Goal: Information Seeking & Learning: Understand process/instructions

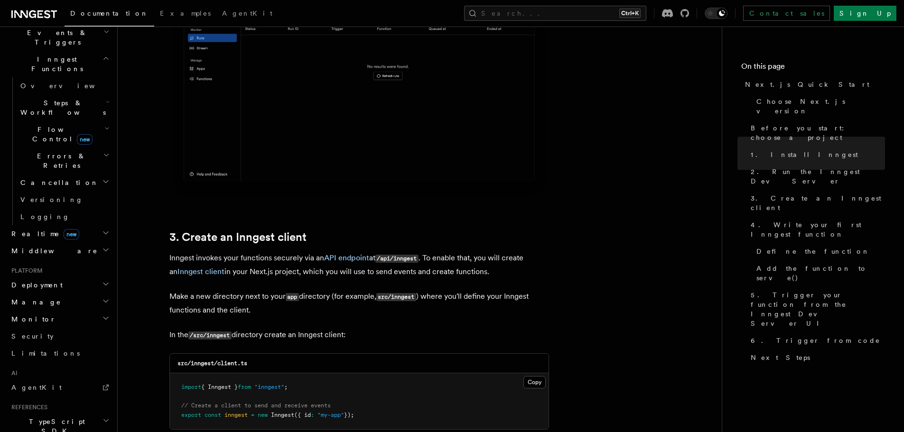
scroll to position [1139, 0]
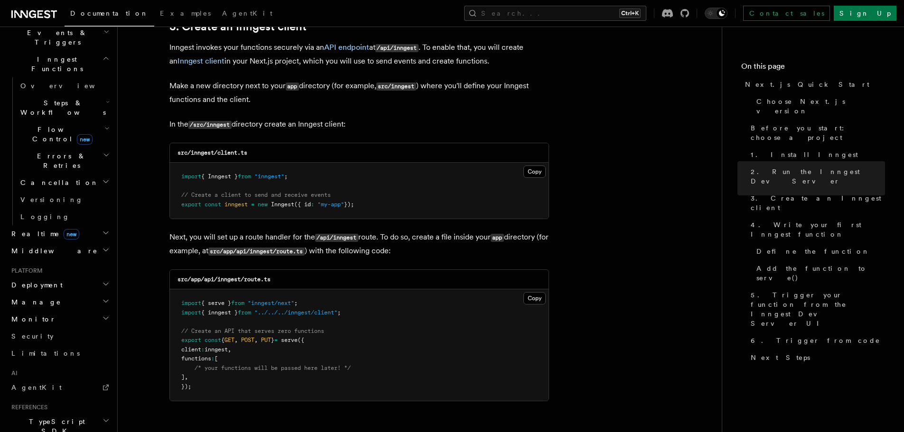
click at [522, 172] on pre "import { Inngest } from "inngest" ; // Create a client to send and receive even…" at bounding box center [359, 191] width 379 height 56
click at [529, 173] on button "Copy Copied" at bounding box center [535, 172] width 22 height 12
click at [536, 300] on button "Copy Copied" at bounding box center [535, 298] width 22 height 12
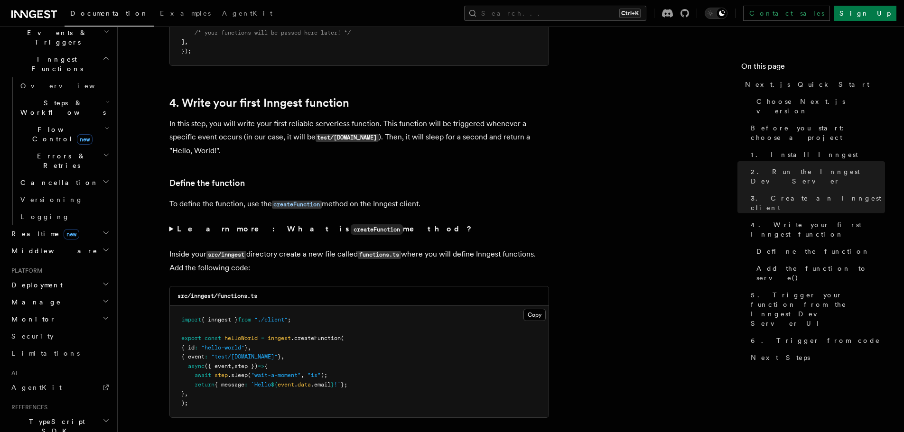
scroll to position [1519, 0]
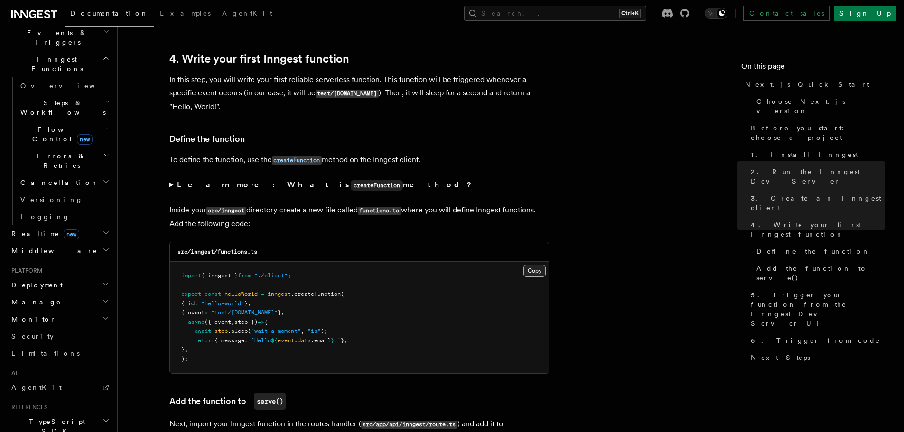
click at [534, 273] on button "Copy Copied" at bounding box center [535, 271] width 22 height 12
click at [817, 329] on nav "On this page Next.js Quick Start Choose Next.js version Before you start: choos…" at bounding box center [813, 230] width 182 height 406
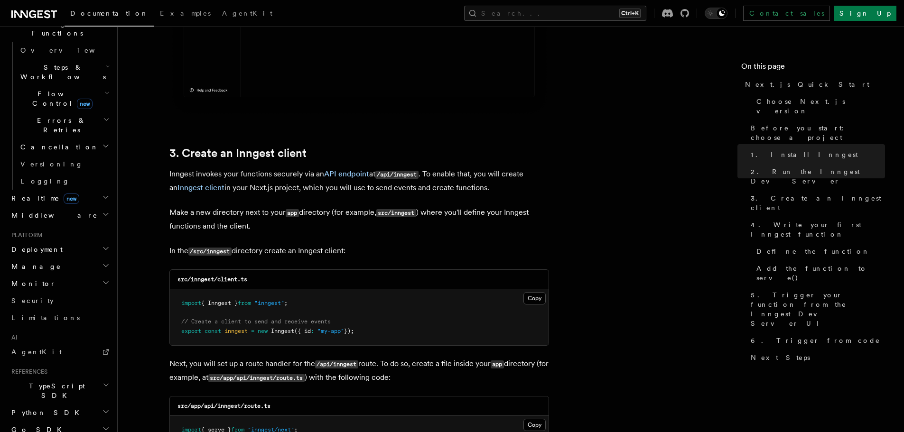
scroll to position [327, 0]
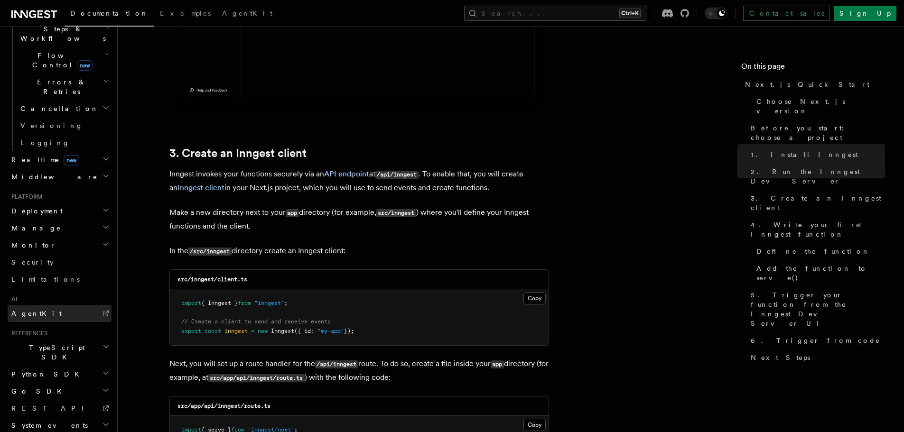
click at [30, 305] on link "AgentKit" at bounding box center [60, 313] width 104 height 17
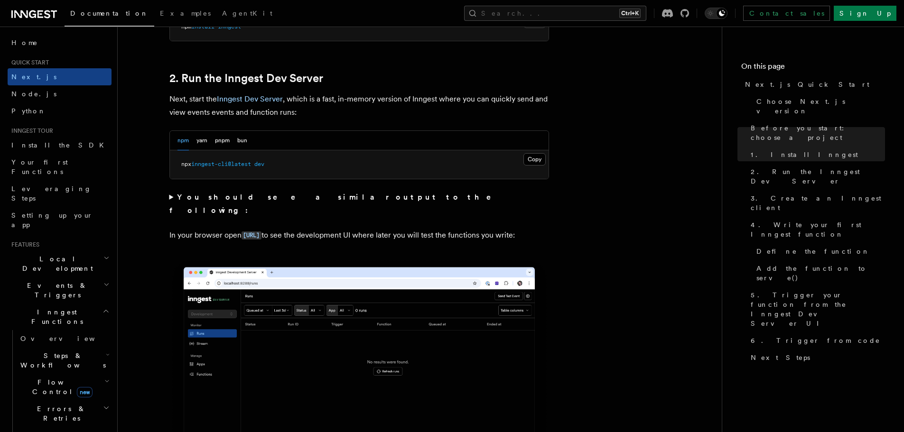
scroll to position [507, 0]
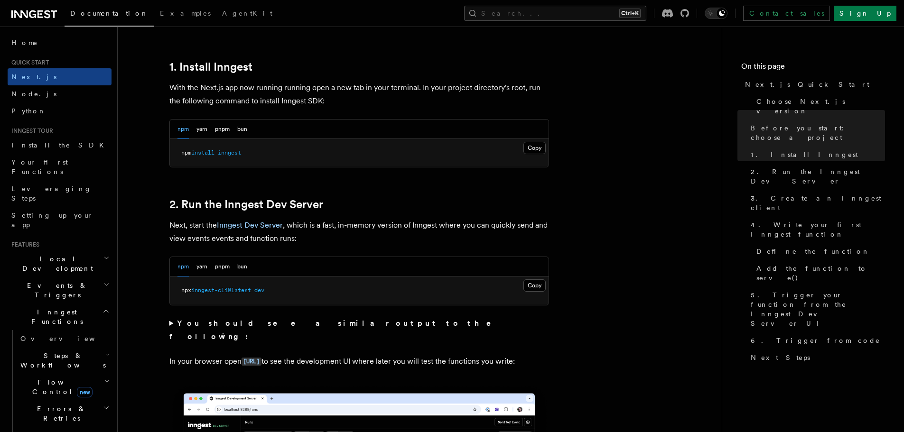
click at [39, 254] on span "Local Development" at bounding box center [56, 263] width 96 height 19
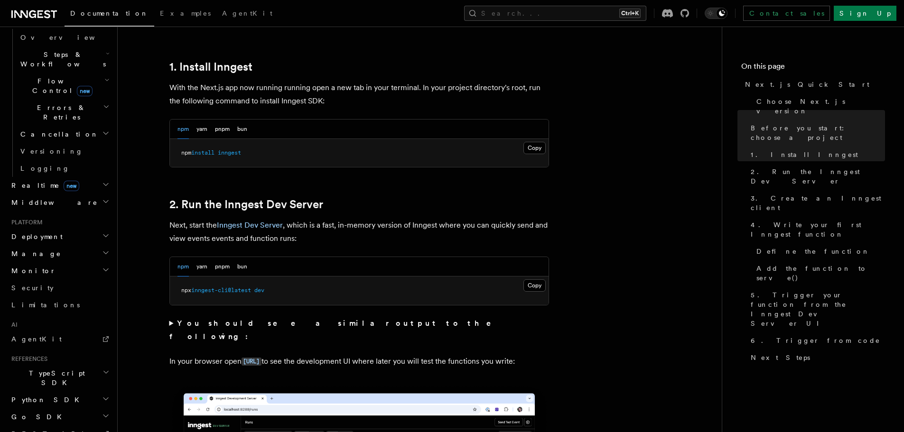
scroll to position [394, 0]
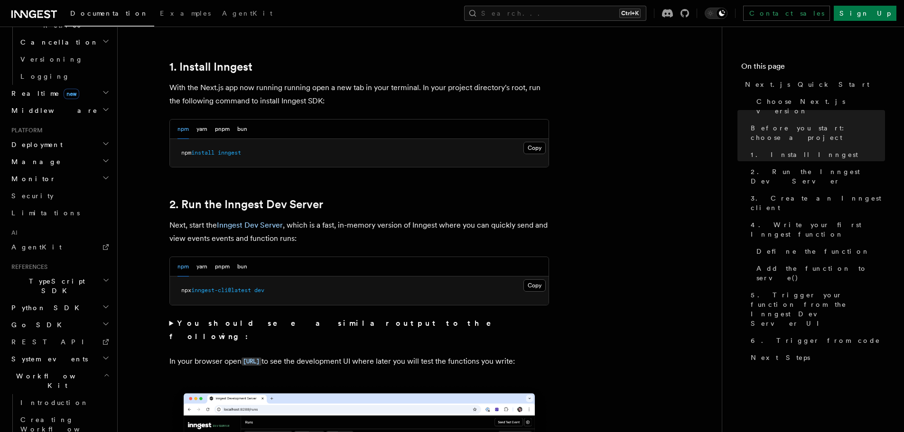
scroll to position [352, 0]
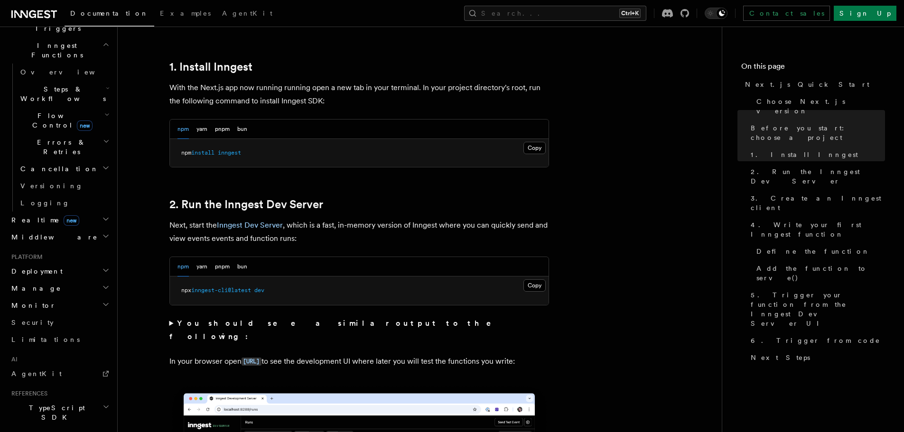
click at [42, 280] on h2 "Manage" at bounding box center [60, 288] width 104 height 17
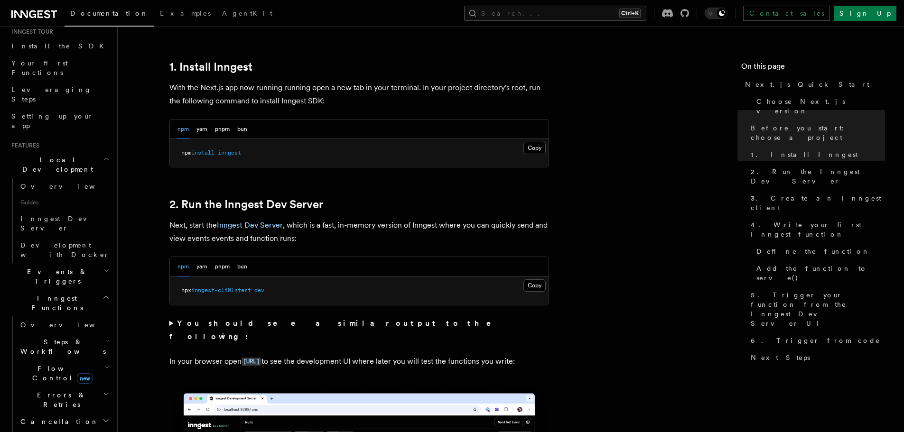
scroll to position [0, 0]
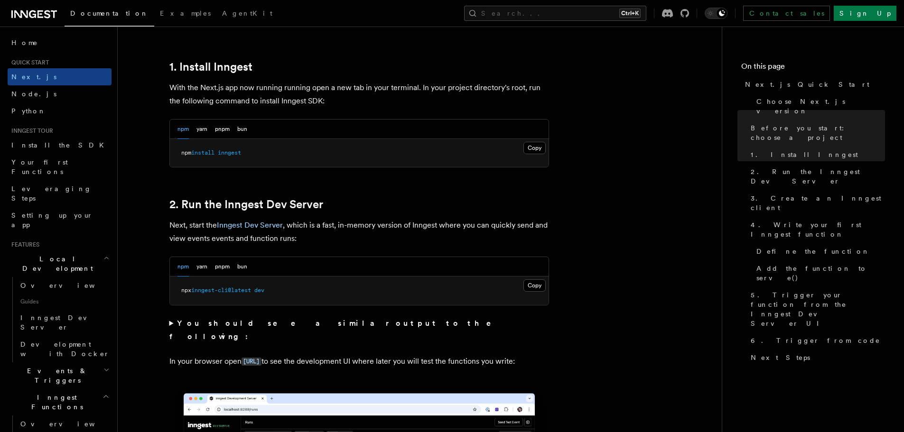
click at [50, 363] on h2 "Events & Triggers" at bounding box center [60, 376] width 104 height 27
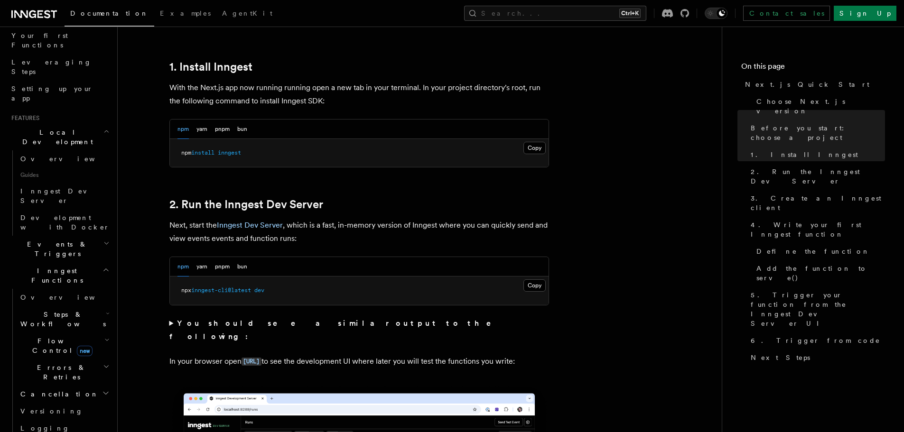
click at [41, 240] on span "Events & Triggers" at bounding box center [56, 249] width 96 height 19
click at [103, 240] on icon "button" at bounding box center [106, 244] width 6 height 8
click at [91, 263] on h2 "Inngest Functions" at bounding box center [60, 276] width 104 height 27
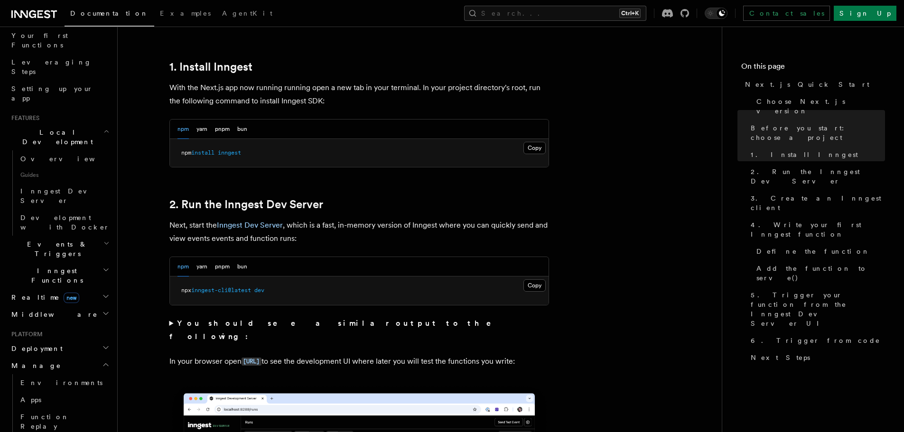
click at [91, 263] on h2 "Inngest Functions" at bounding box center [60, 276] width 104 height 27
click at [55, 337] on span "Flow Control new" at bounding box center [61, 346] width 88 height 19
click at [75, 310] on span "Steps & Workflows" at bounding box center [61, 319] width 89 height 19
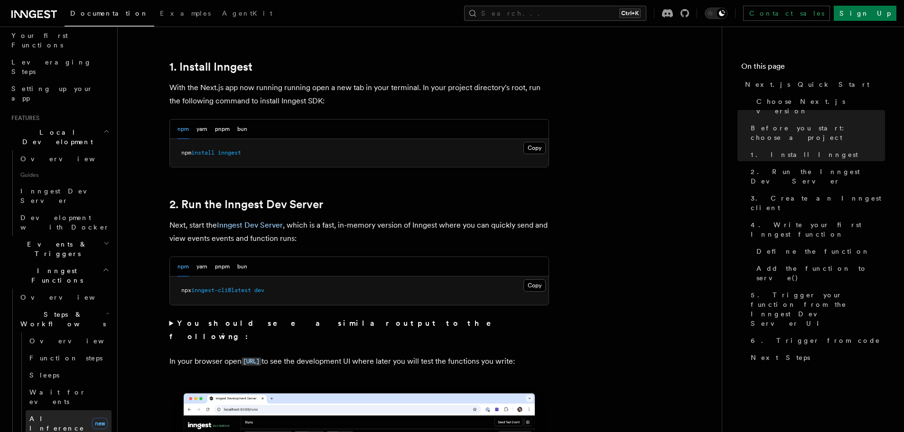
click at [51, 415] on span "AI Inference" at bounding box center [56, 423] width 55 height 17
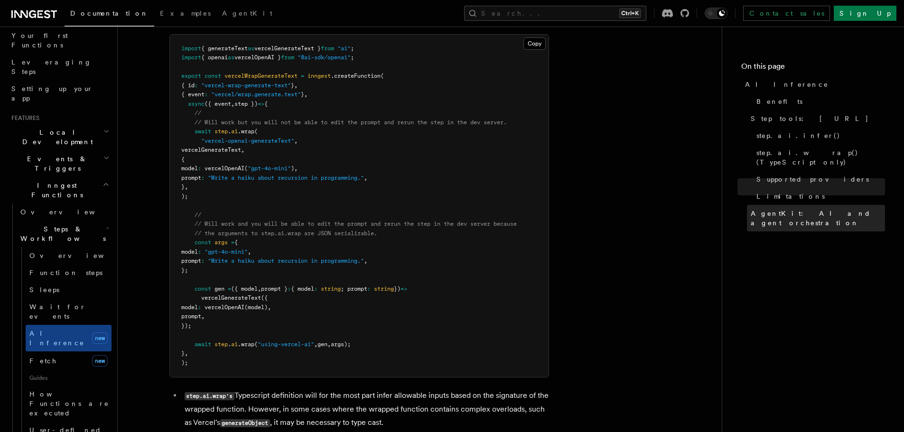
click at [798, 205] on link "AgentKit: AI and agent orchestration" at bounding box center [816, 218] width 138 height 27
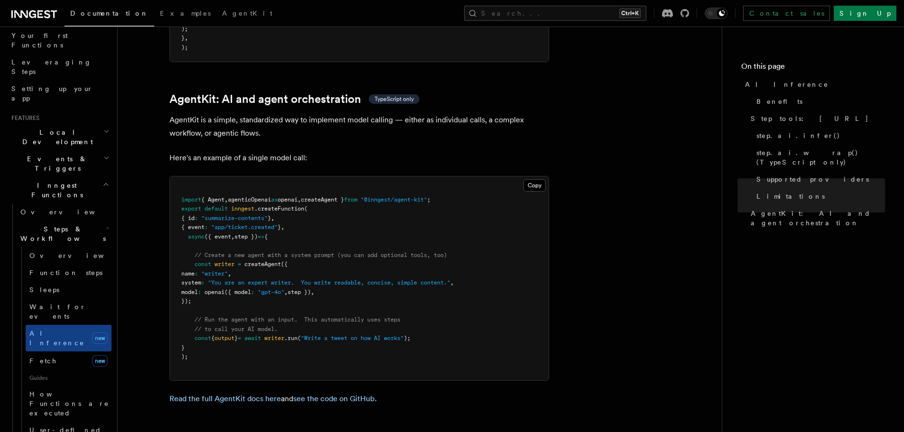
scroll to position [2745, 0]
drag, startPoint x: 210, startPoint y: 226, endPoint x: 244, endPoint y: 259, distance: 46.7
click at [244, 259] on pre "import { Agent , agenticOpenai as openai , createAgent } from "@inngest/agent-k…" at bounding box center [359, 277] width 379 height 204
click at [200, 212] on pre "import { Agent , agenticOpenai as openai , createAgent } from "@inngest/agent-k…" at bounding box center [359, 277] width 379 height 204
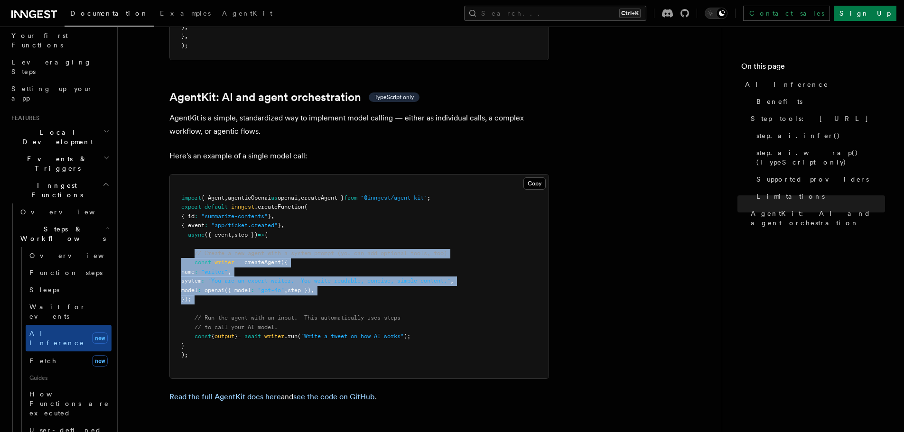
drag, startPoint x: 193, startPoint y: 207, endPoint x: 257, endPoint y: 261, distance: 83.6
click at [257, 261] on pre "import { Agent , agenticOpenai as openai , createAgent } from "@inngest/agent-k…" at bounding box center [359, 277] width 379 height 204
copy code "// Create a new agent with a system prompt (you can add optional tools, too) co…"
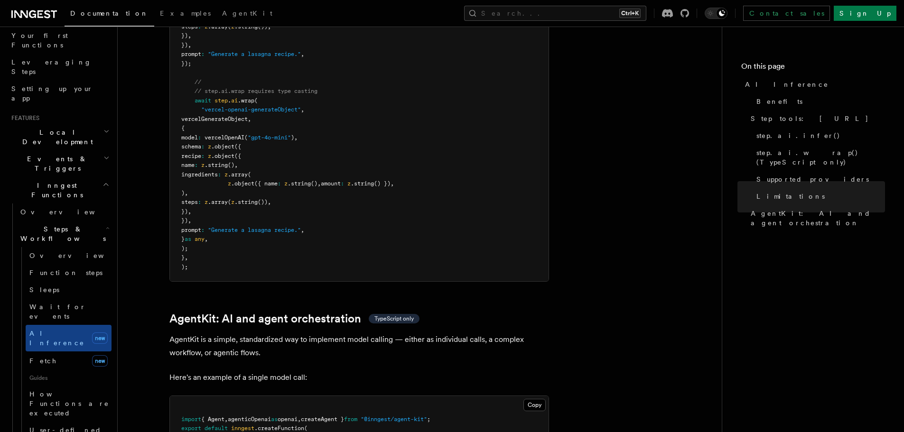
scroll to position [2480, 0]
